Goal: Use online tool/utility: Utilize a website feature to perform a specific function

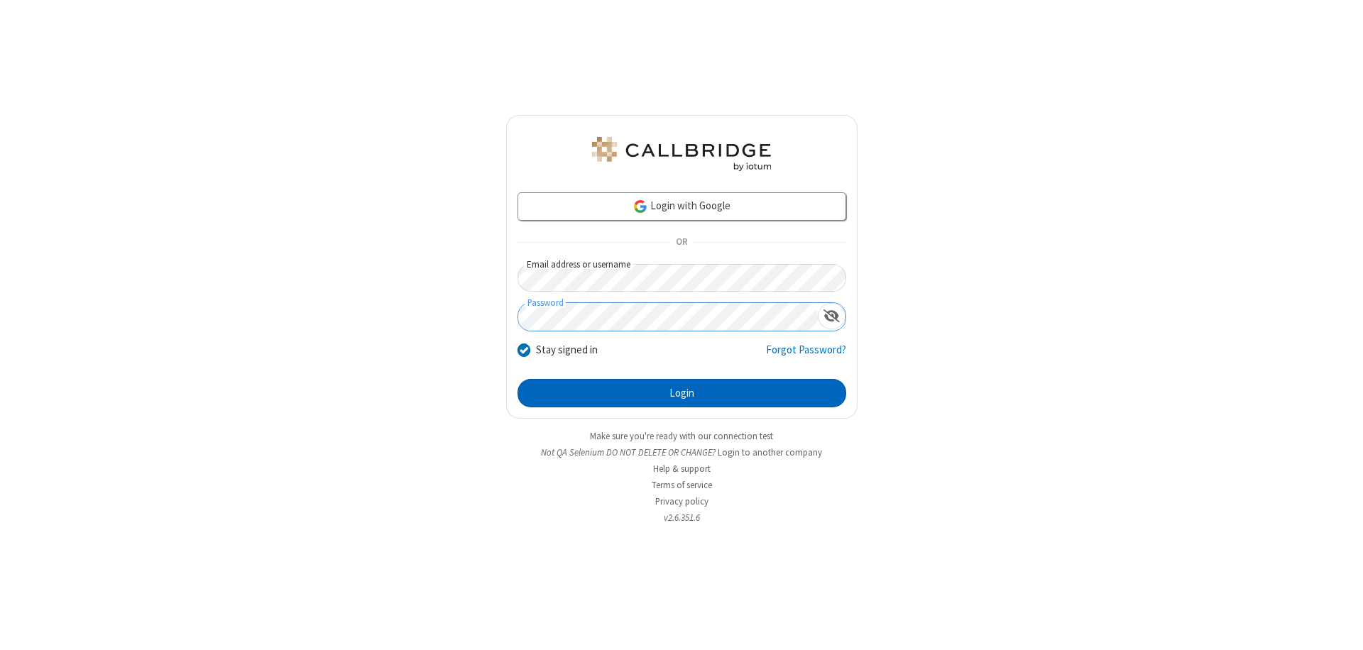
click at [681, 393] on button "Login" at bounding box center [681, 393] width 329 height 28
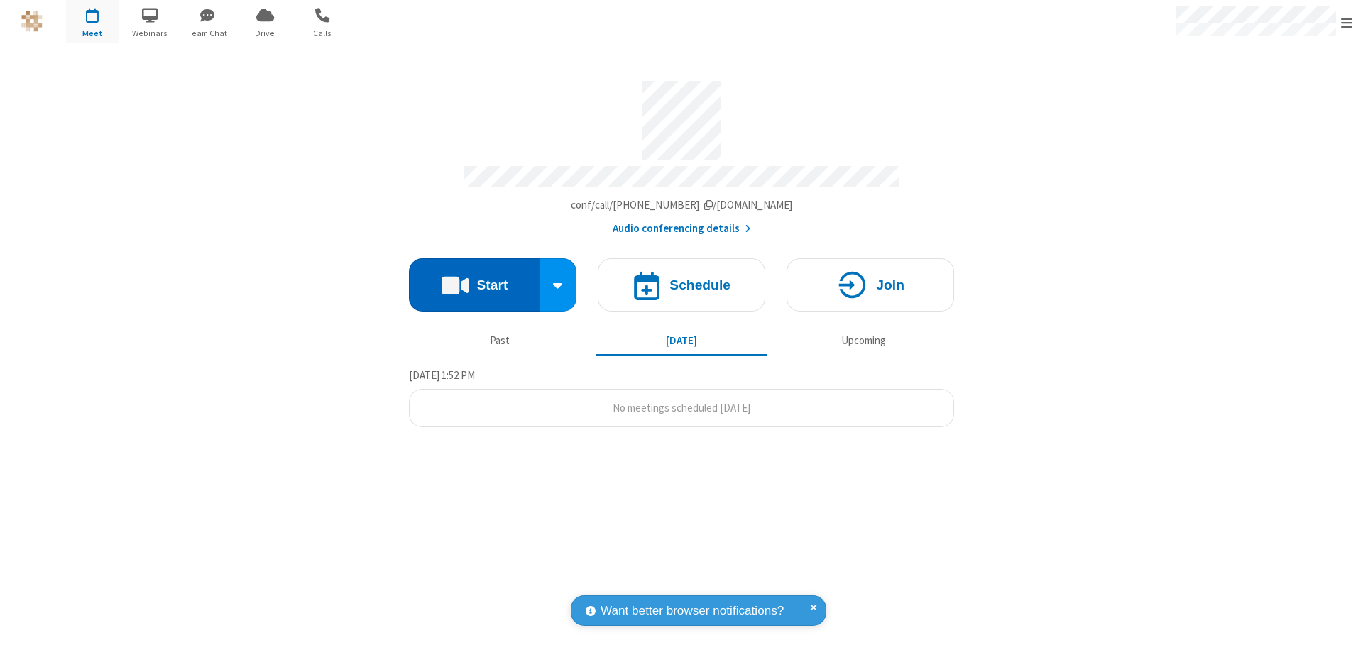
click at [474, 278] on button "Start" at bounding box center [474, 284] width 131 height 53
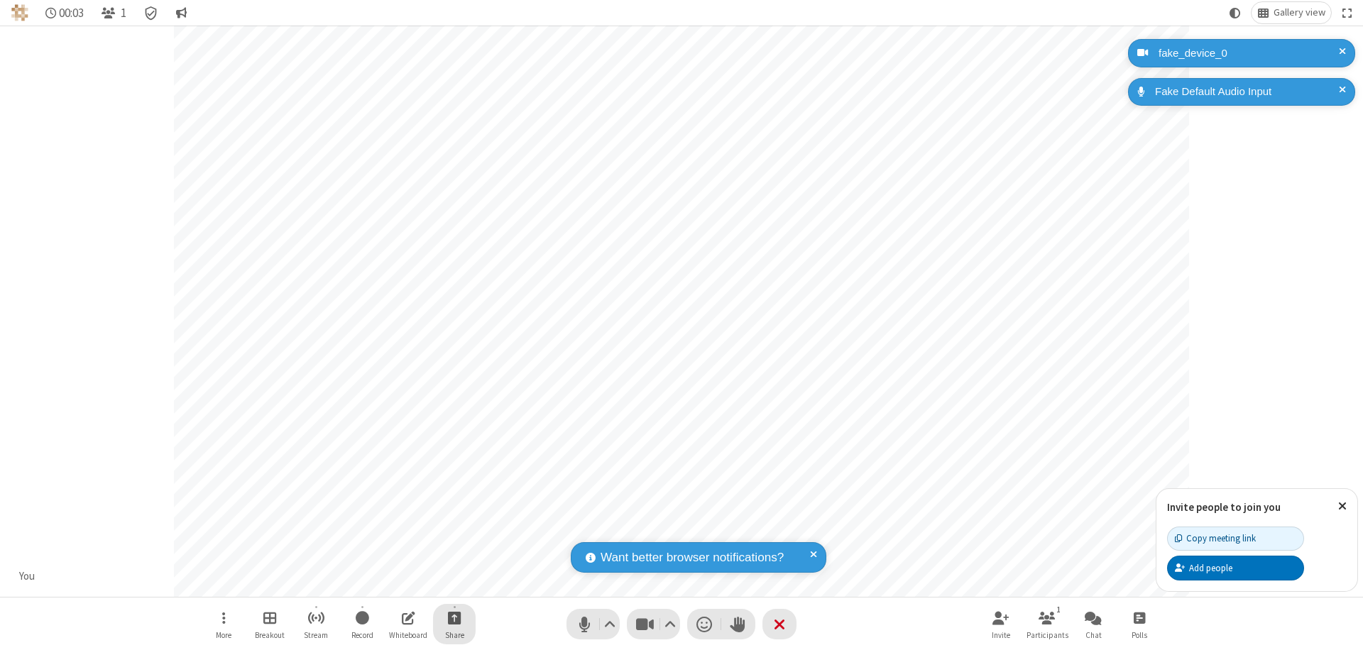
click at [454, 617] on span "Start sharing" at bounding box center [454, 618] width 13 height 18
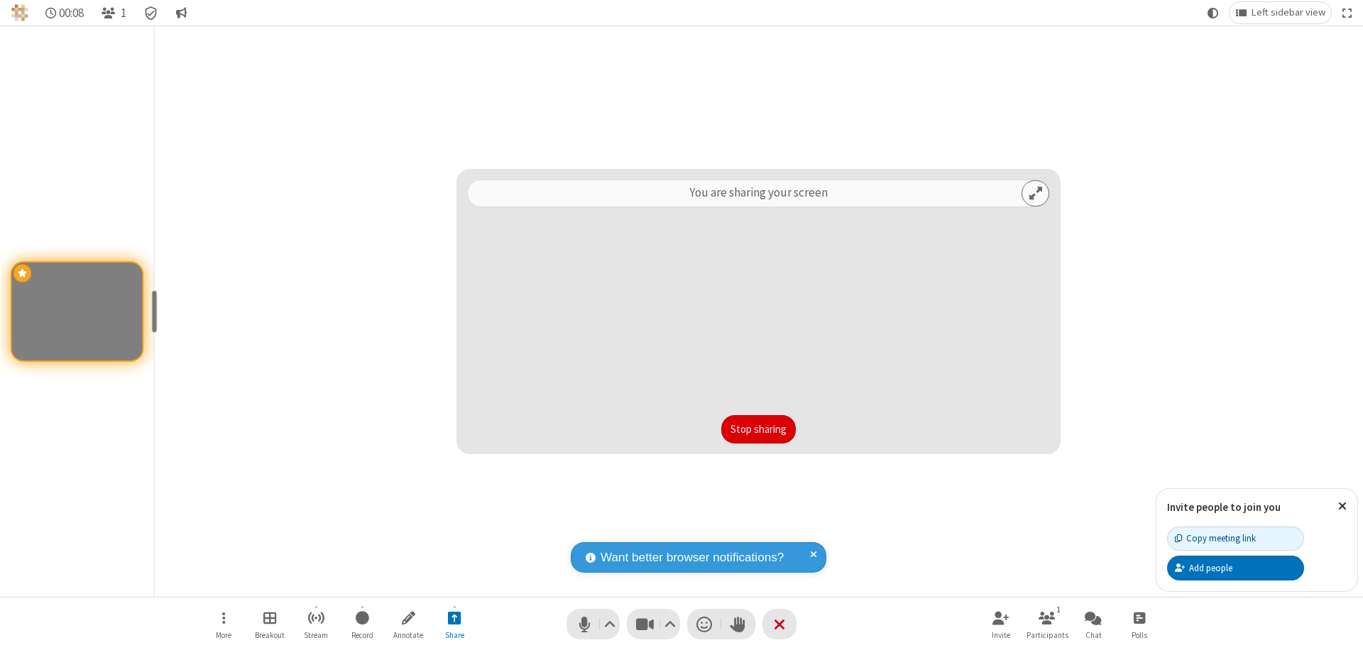
click at [758, 429] on button "Stop sharing" at bounding box center [758, 429] width 75 height 28
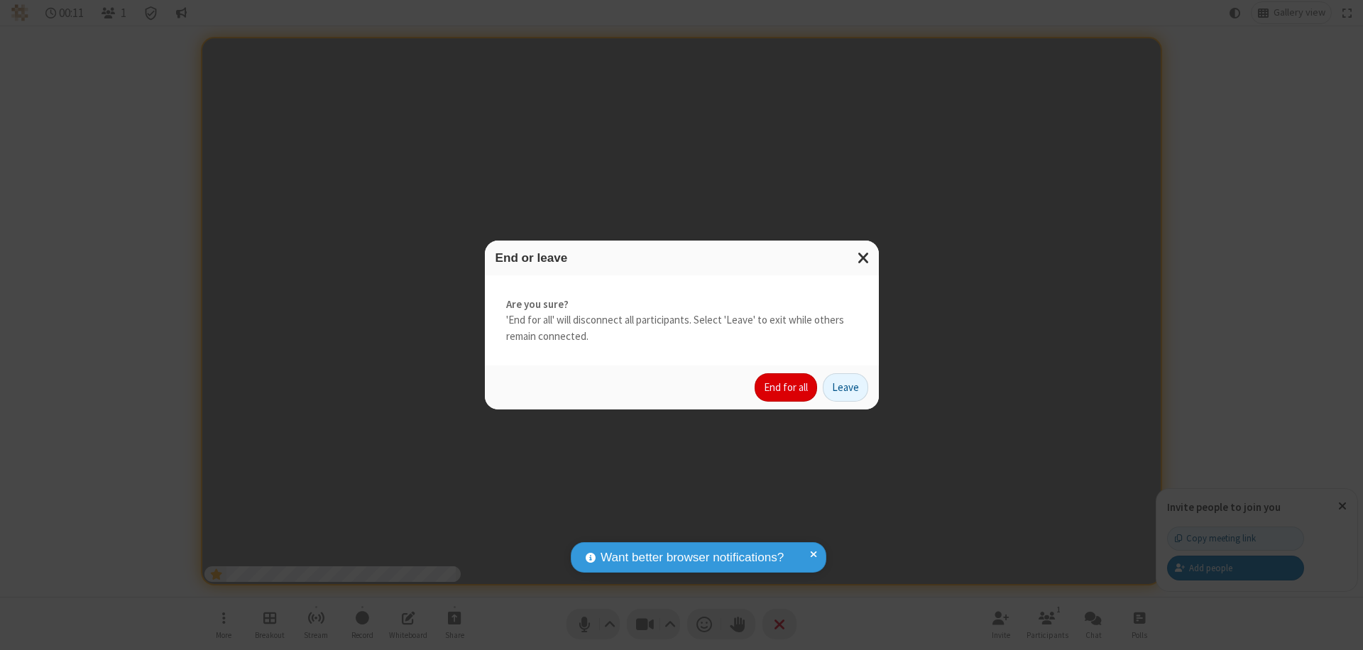
click at [786, 387] on button "End for all" at bounding box center [785, 387] width 62 height 28
